Goal: Find contact information: Find contact information

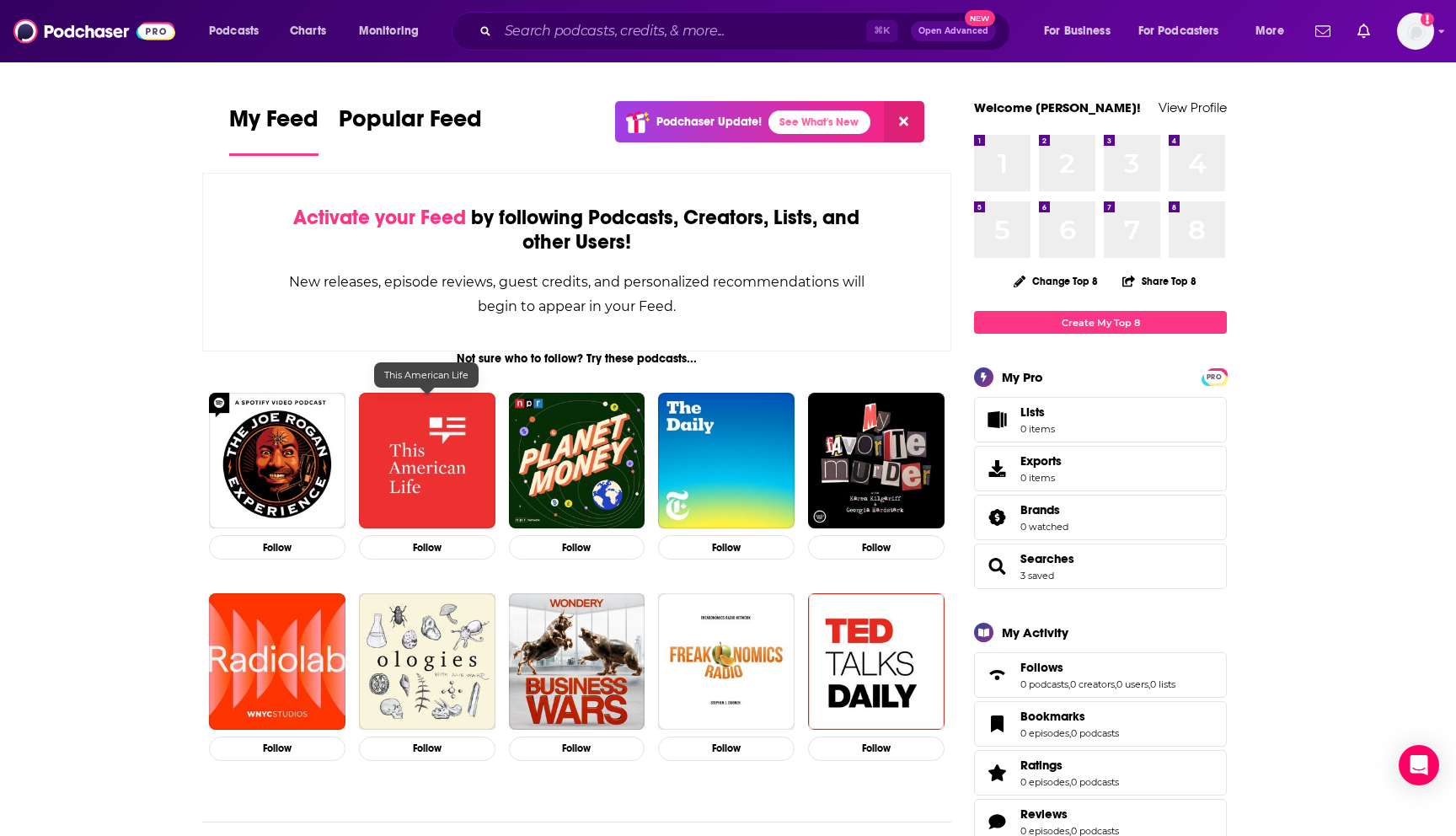
click at [434, 445] on img "This American Life" at bounding box center [427, 461] width 136 height 136
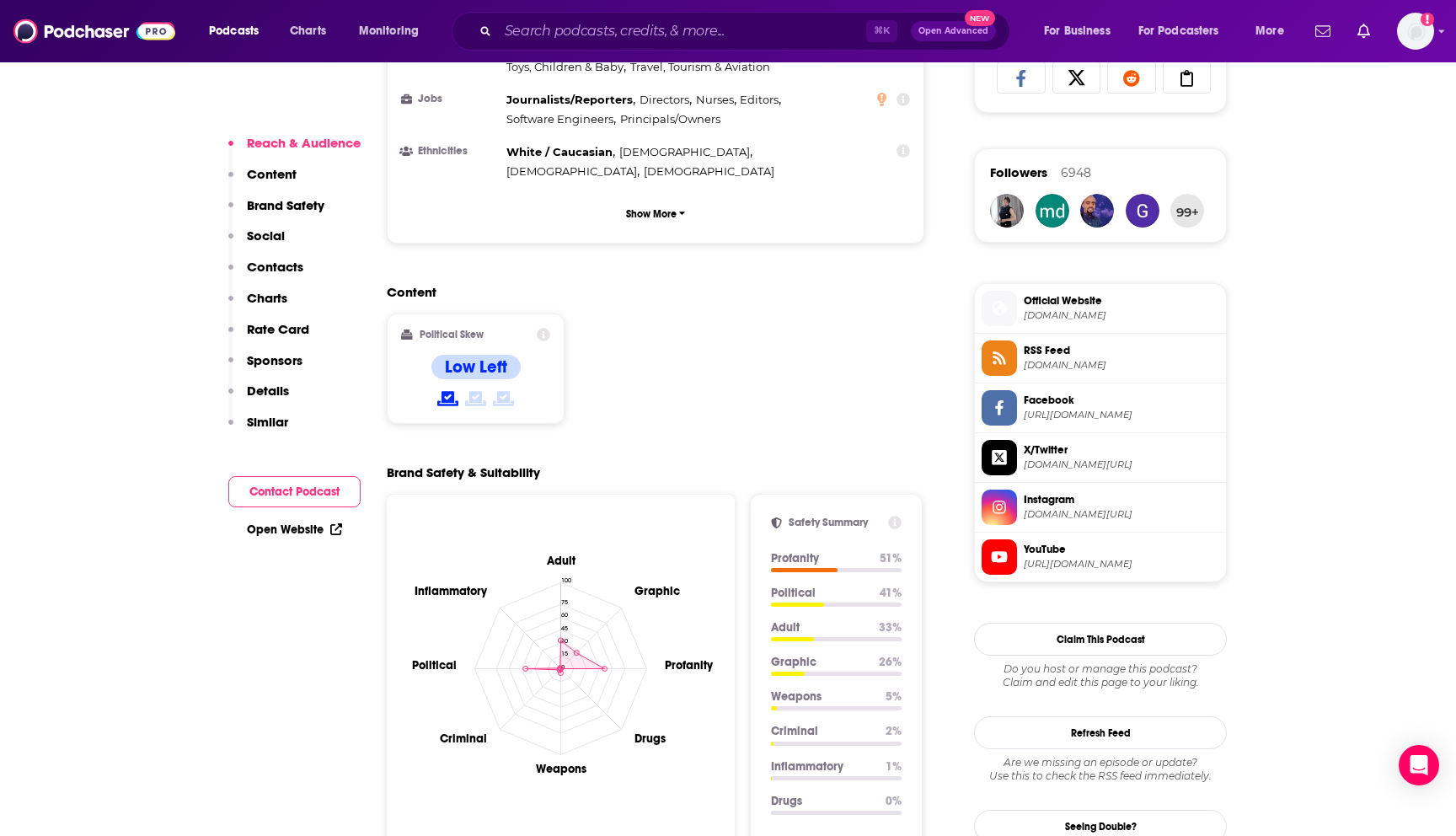
scroll to position [1324, 0]
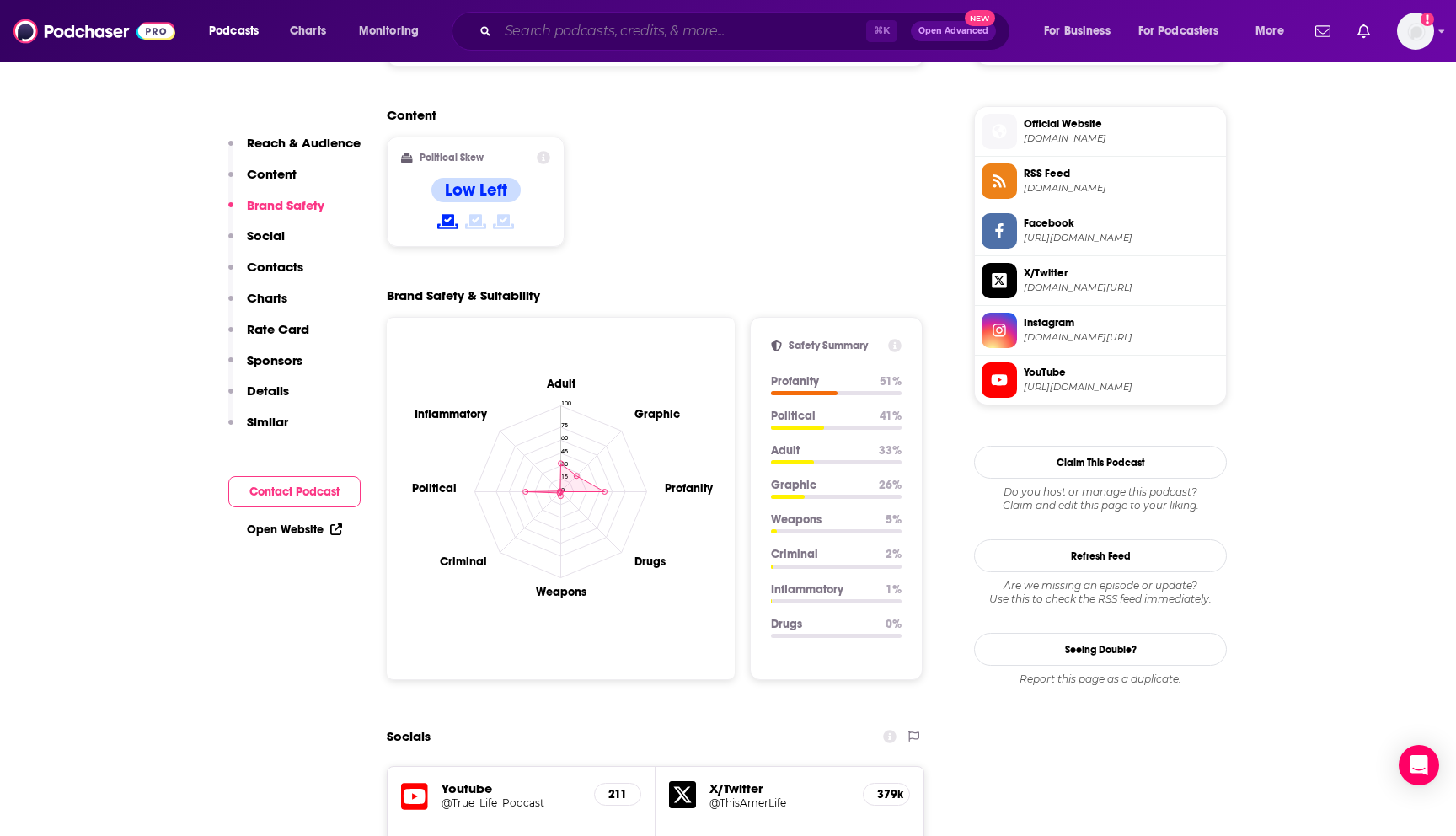
click at [588, 36] on input "Search podcasts, credits, & more..." at bounding box center [682, 31] width 368 height 27
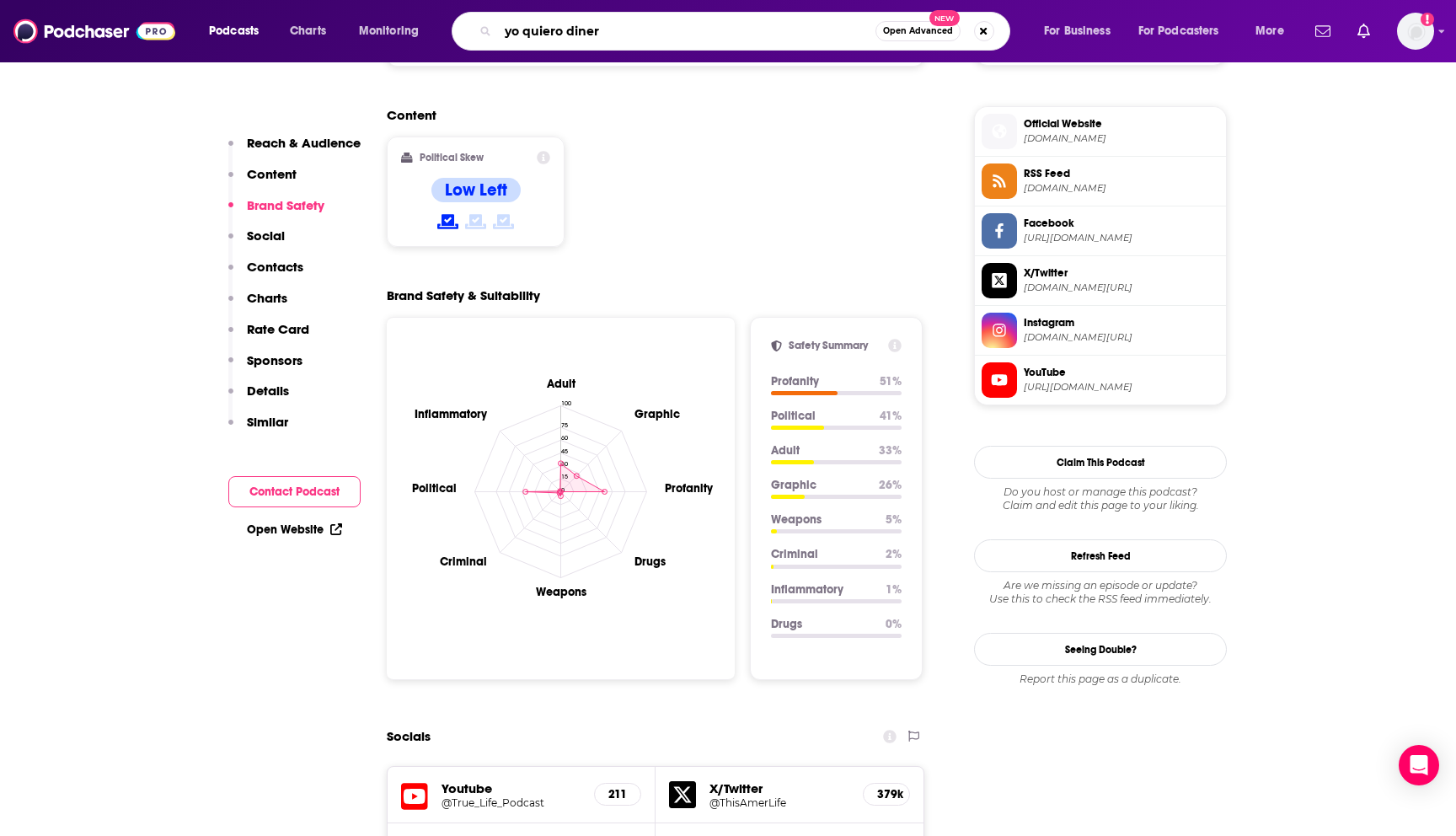
type input "yo quiero dinero"
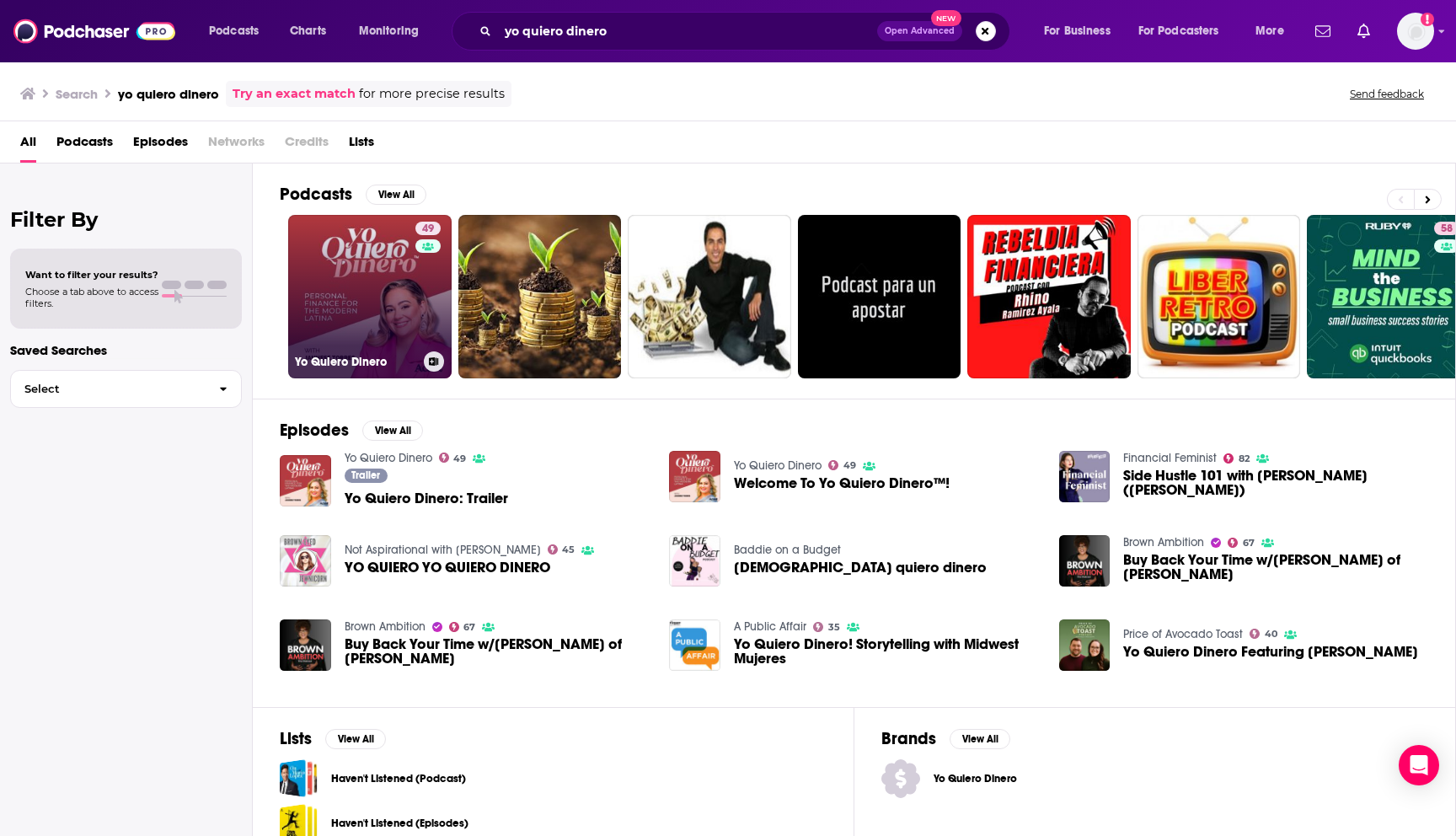
click at [369, 253] on link "[DEMOGRAPHIC_DATA] Quiero Dinero" at bounding box center [370, 296] width 163 height 163
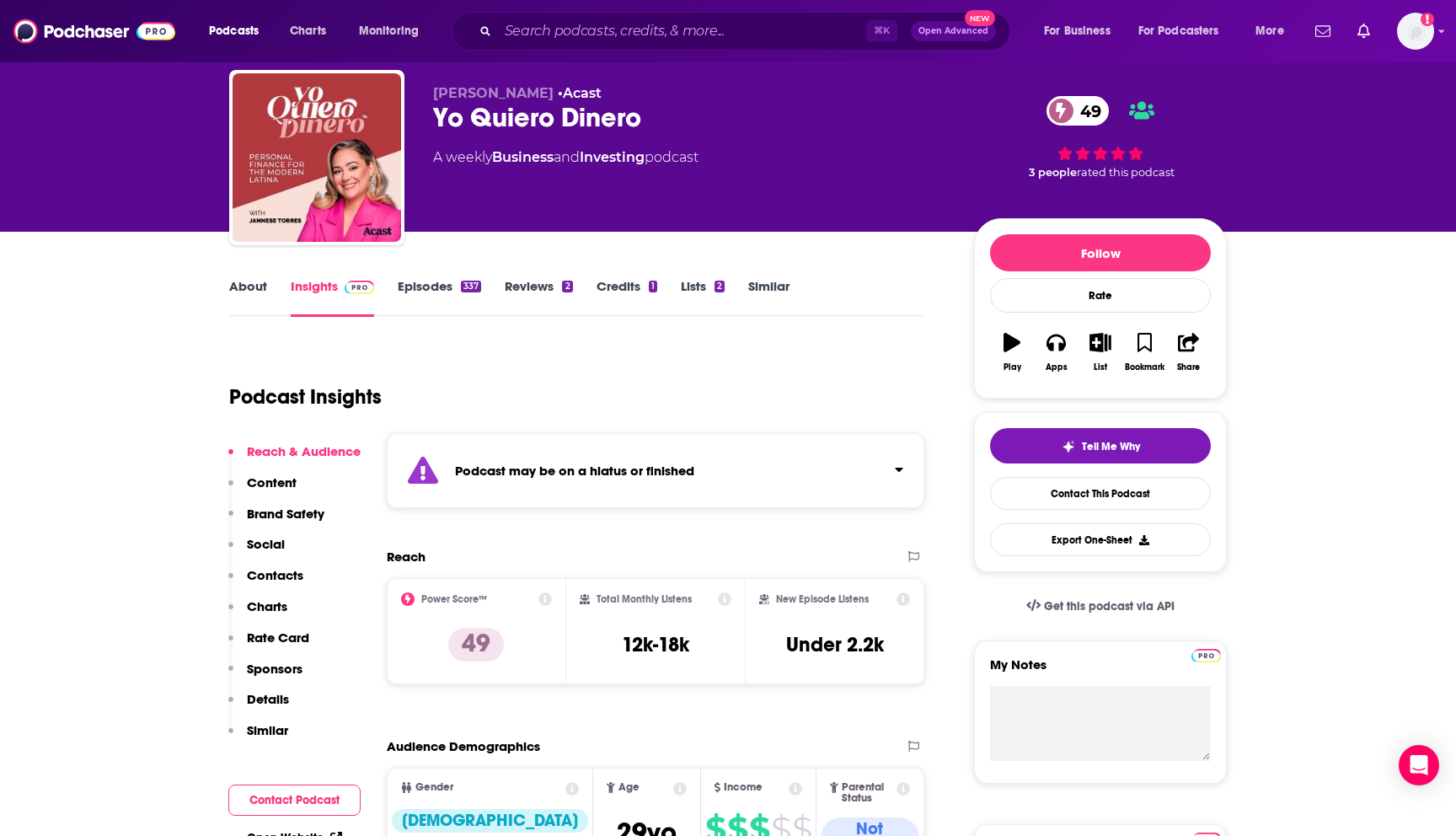
scroll to position [45, 0]
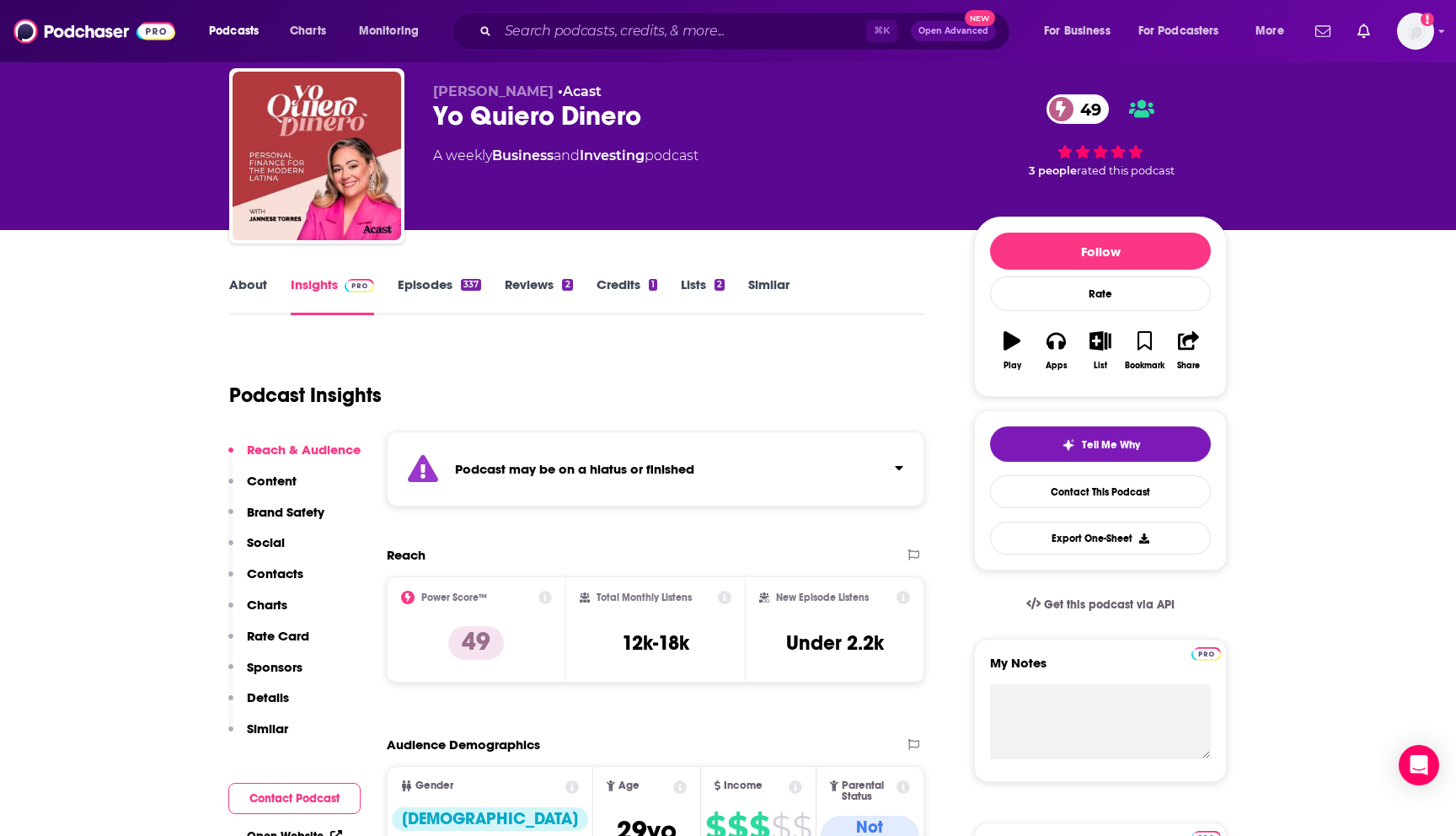
click at [815, 463] on div "Podcast may be on a hiatus or finished" at bounding box center [655, 470] width 538 height 75
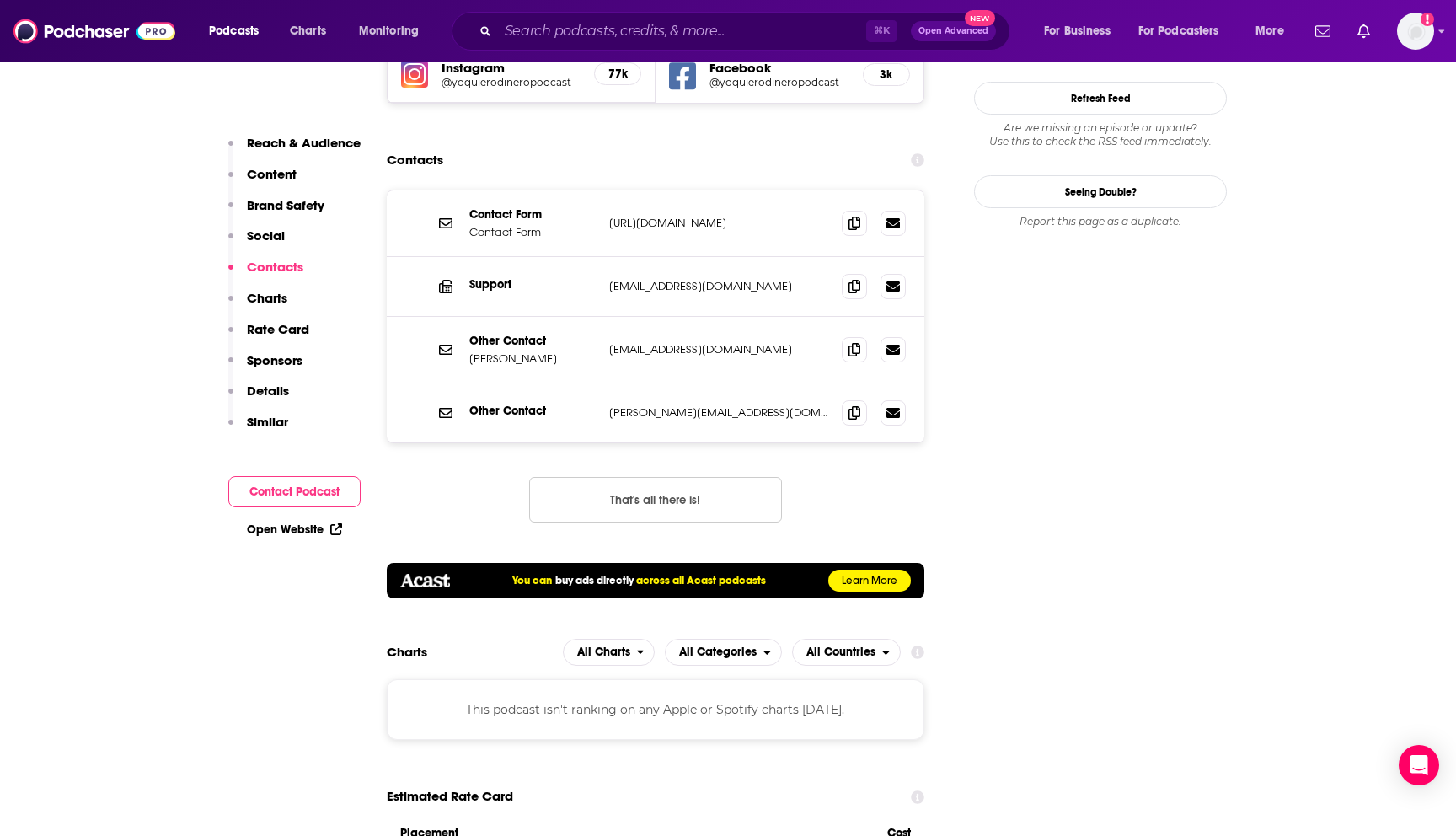
scroll to position [1585, 0]
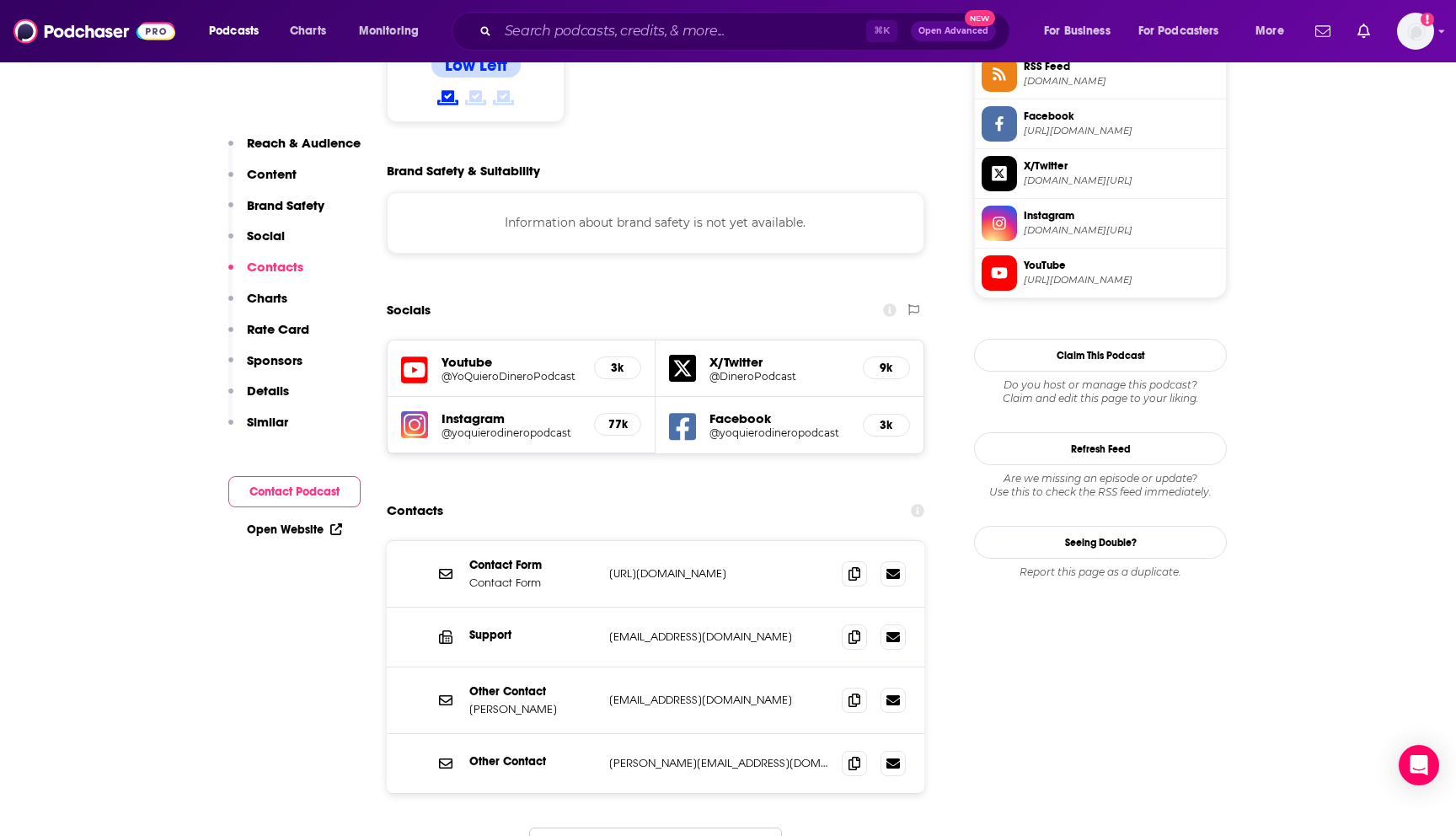
click at [728, 608] on div "Support [EMAIL_ADDRESS][DOMAIN_NAME] [EMAIL_ADDRESS][DOMAIN_NAME]" at bounding box center [655, 638] width 538 height 60
drag, startPoint x: 805, startPoint y: 586, endPoint x: 606, endPoint y: 582, distance: 199.0
click at [606, 667] on div "Other Contact [PERSON_NAME] [EMAIL_ADDRESS][DOMAIN_NAME] [EMAIL_ADDRESS][DOMAIN…" at bounding box center [655, 700] width 538 height 66
copy p "[EMAIL_ADDRESS][DOMAIN_NAME]"
click at [855, 692] on icon at bounding box center [854, 699] width 12 height 13
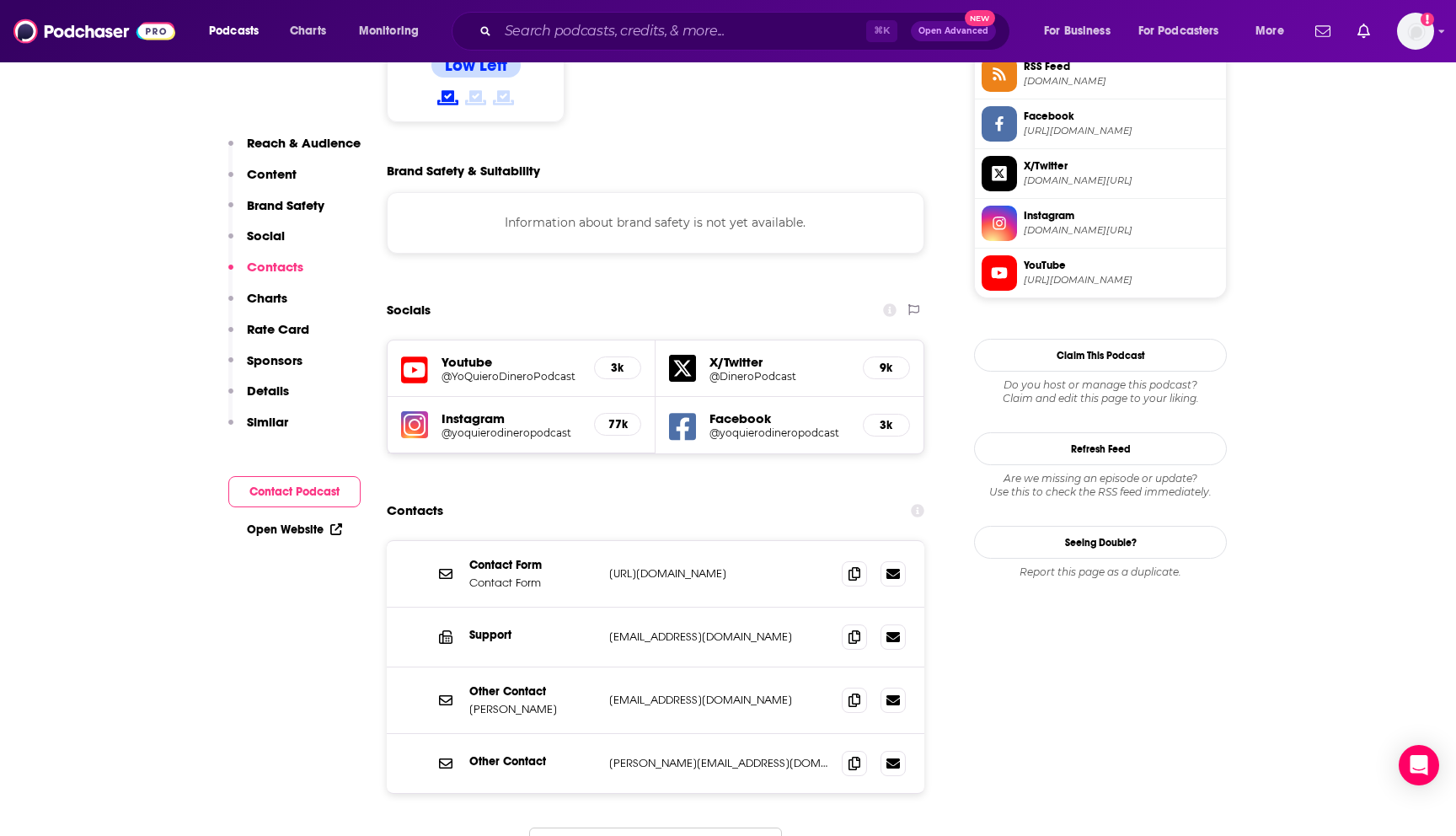
click at [692, 828] on button "That's all there is!" at bounding box center [655, 850] width 253 height 46
drag, startPoint x: 607, startPoint y: 647, endPoint x: 811, endPoint y: 661, distance: 204.5
click at [811, 734] on div "Other Contact [PERSON_NAME][EMAIL_ADDRESS][DOMAIN_NAME] [PERSON_NAME][EMAIL_ADD…" at bounding box center [655, 763] width 538 height 59
copy p "[PERSON_NAME][EMAIL_ADDRESS][DOMAIN_NAME]"
